Goal: Information Seeking & Learning: Learn about a topic

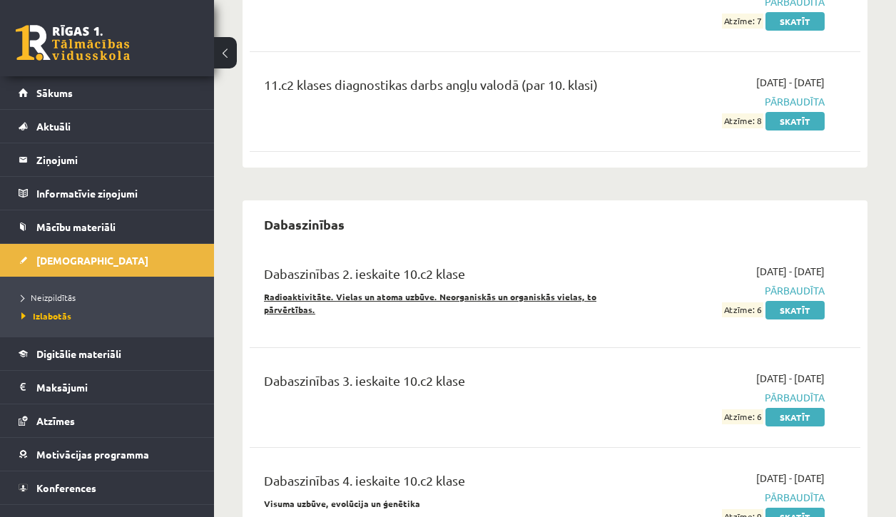
scroll to position [2544, 0]
click at [783, 131] on link "Skatīt" at bounding box center [795, 121] width 59 height 19
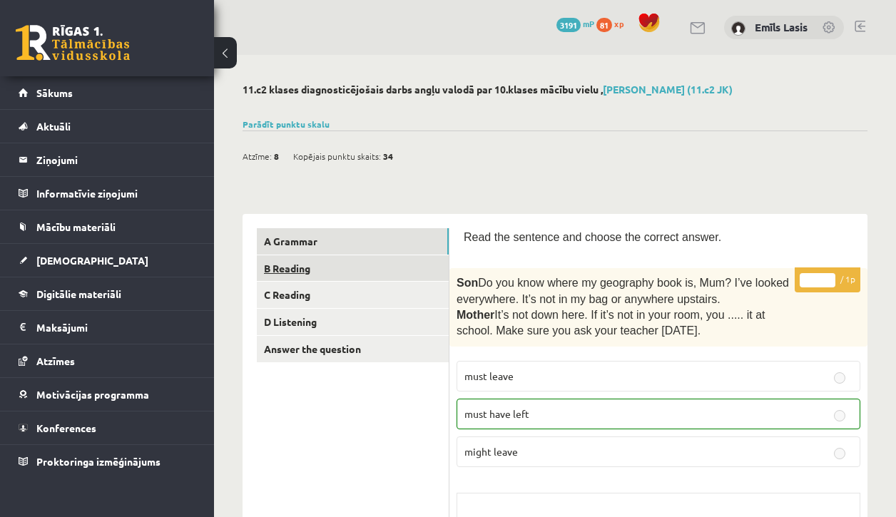
click at [356, 269] on link "B Reading" at bounding box center [353, 268] width 192 height 26
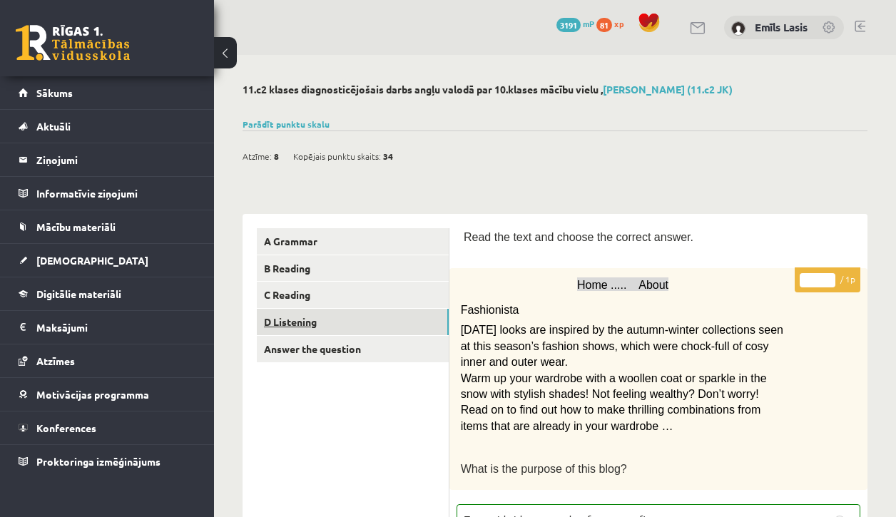
click at [320, 311] on link "D Listening" at bounding box center [353, 322] width 192 height 26
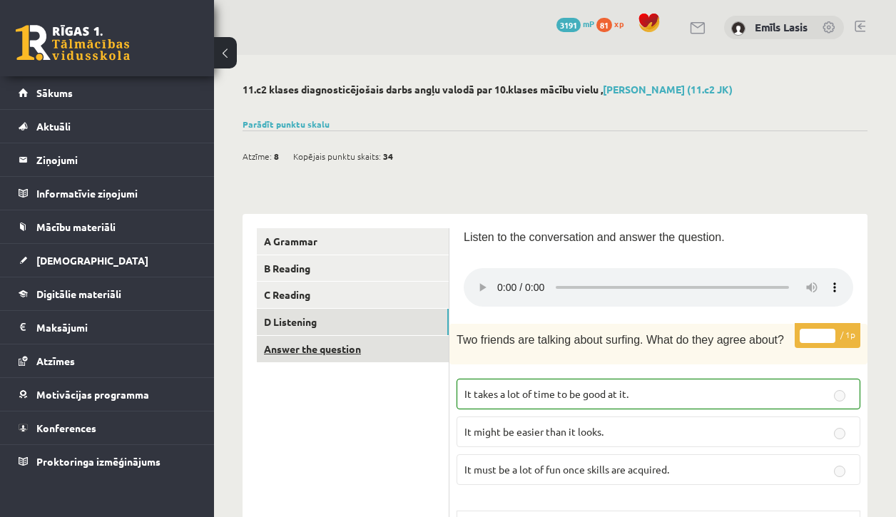
scroll to position [-1, 0]
click at [389, 339] on link "Answer the question" at bounding box center [353, 349] width 192 height 26
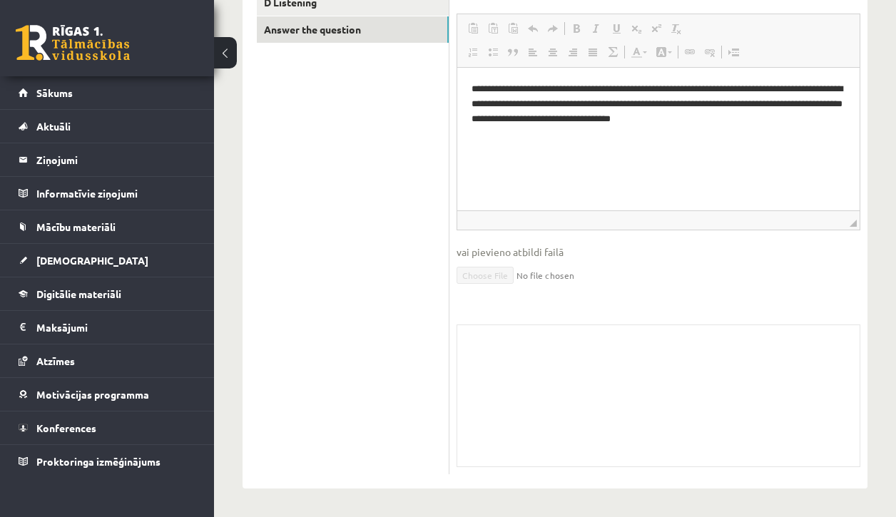
scroll to position [318, 0]
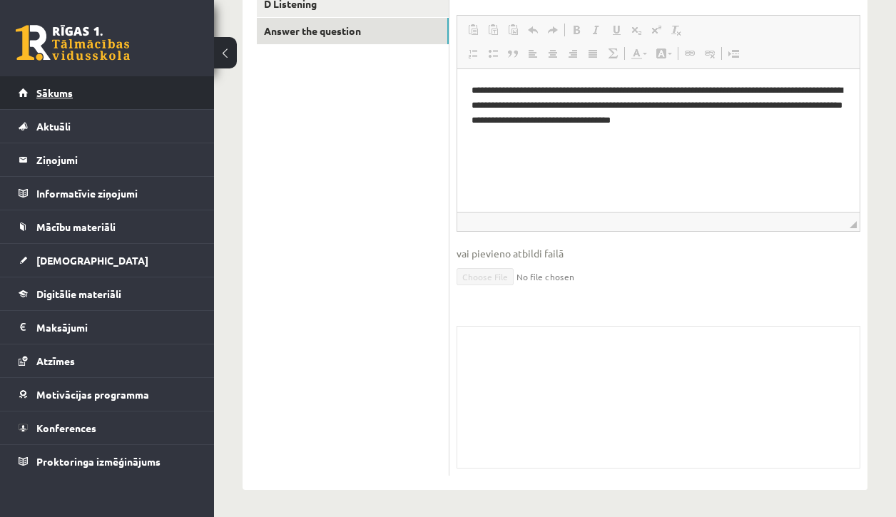
click at [34, 92] on link "Sākums" at bounding box center [108, 92] width 178 height 33
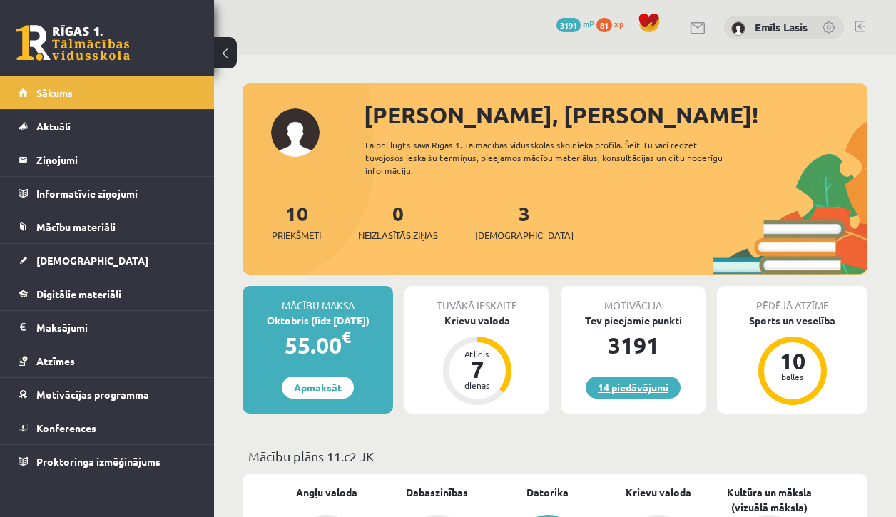
click at [626, 387] on link "14 piedāvājumi" at bounding box center [633, 388] width 95 height 22
